Goal: Navigation & Orientation: Find specific page/section

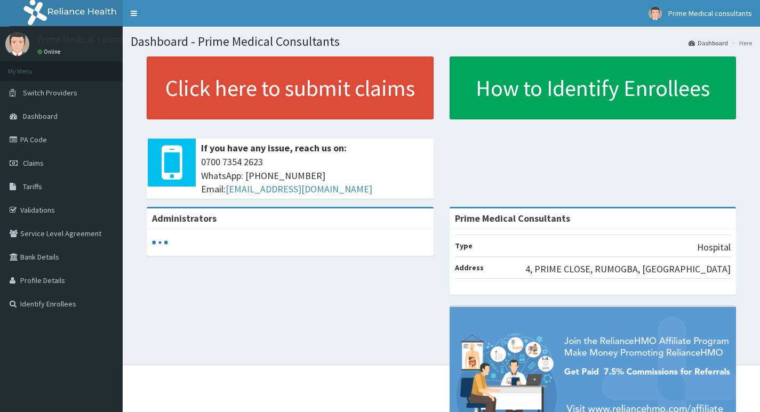
click at [47, 113] on span "Dashboard" at bounding box center [40, 116] width 35 height 10
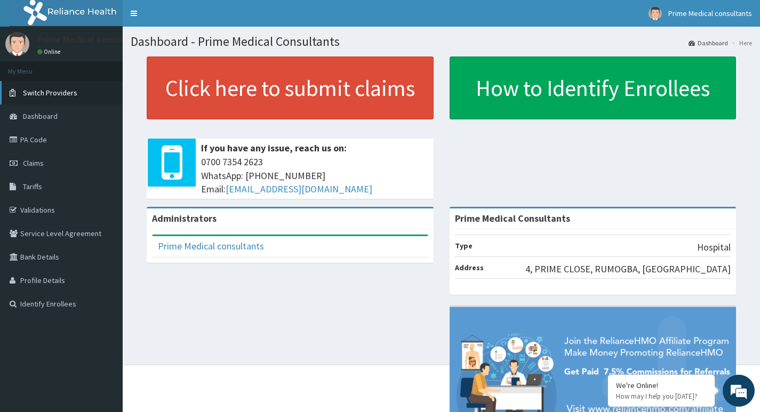
click at [57, 92] on span "Switch Providers" at bounding box center [50, 93] width 54 height 10
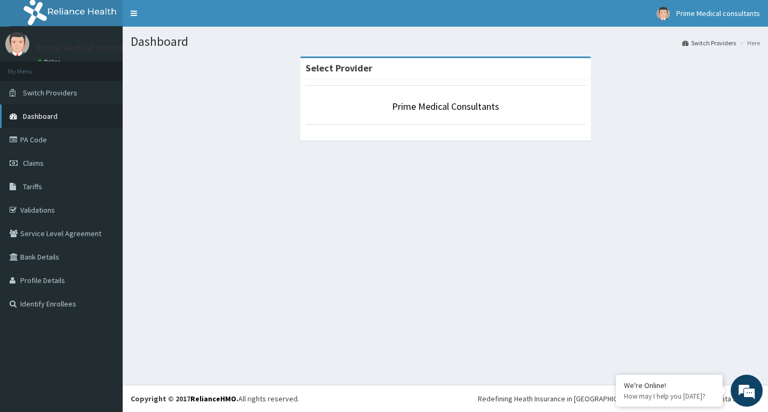
click at [46, 115] on span "Dashboard" at bounding box center [40, 116] width 35 height 10
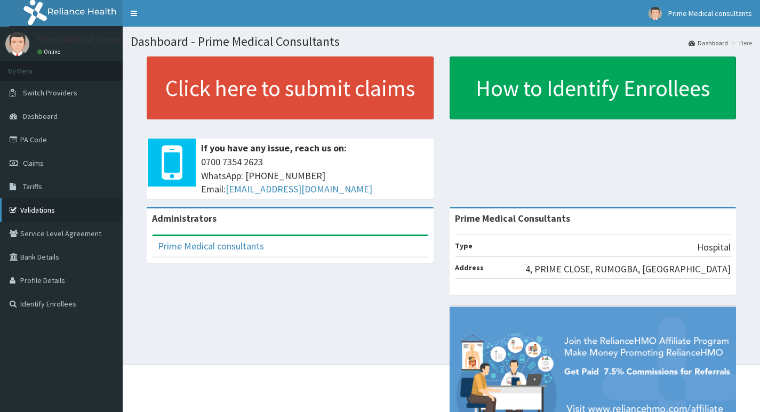
click at [58, 206] on link "Validations" at bounding box center [61, 209] width 123 height 23
